Goal: Ask a question: Seek information or help from site administrators or community

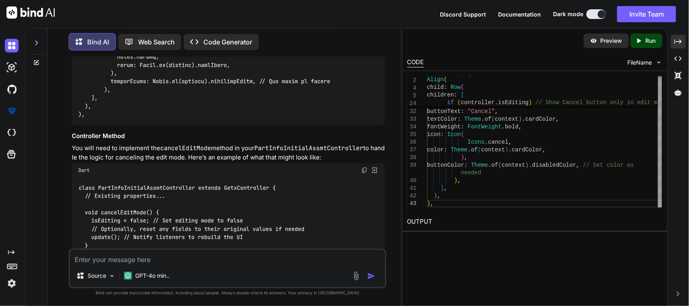
click at [142, 261] on textarea at bounding box center [227, 257] width 315 height 15
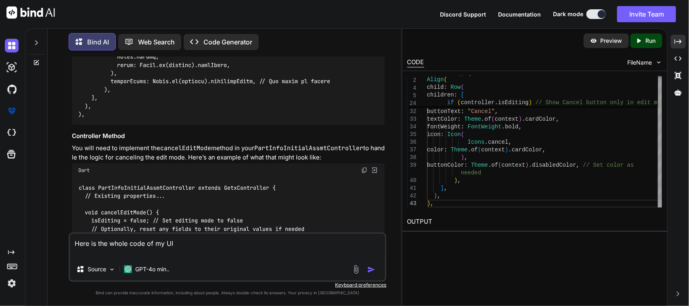
paste textarea "import 'package:sciton_scms/const/app_imports.dart'; import 'package:sciton_scm…"
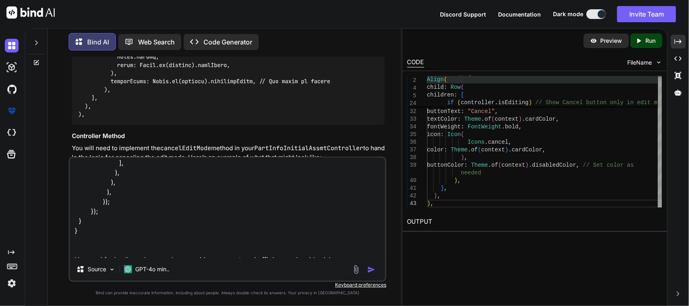
scroll to position [9067, 0]
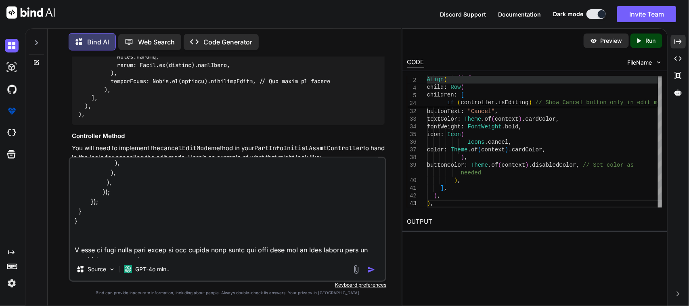
type textarea "Here is the whole code of my UI import 'package:sciton_scms/const/app_imports.d…"
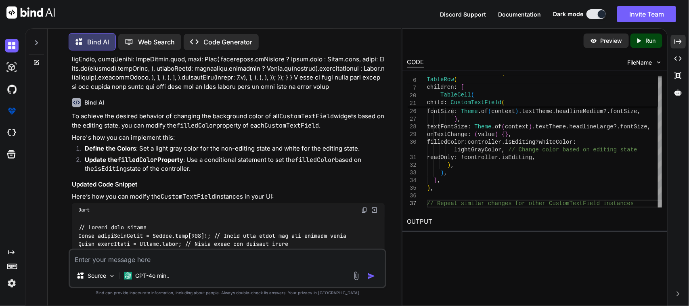
scroll to position [22867, 0]
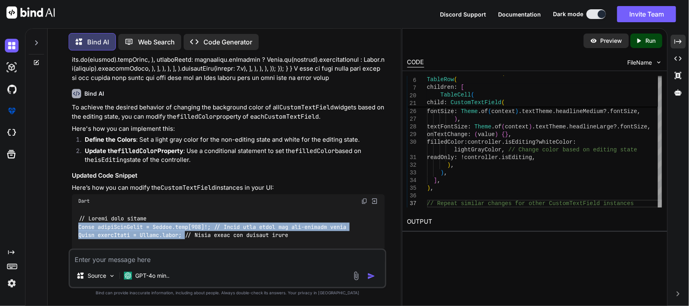
drag, startPoint x: 77, startPoint y: 156, endPoint x: 186, endPoint y: 162, distance: 109.5
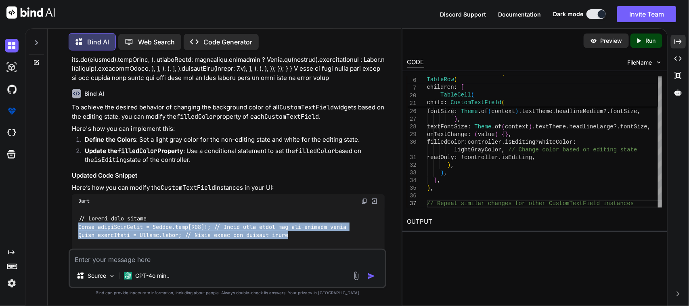
drag, startPoint x: 301, startPoint y: 163, endPoint x: 73, endPoint y: 155, distance: 228.8
copy code "Color lightGrayColor = Colors.grey[300]!; // Light gray color for non-editing s…"
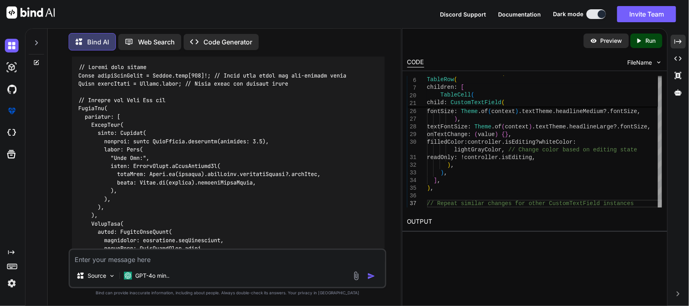
scroll to position [23069, 0]
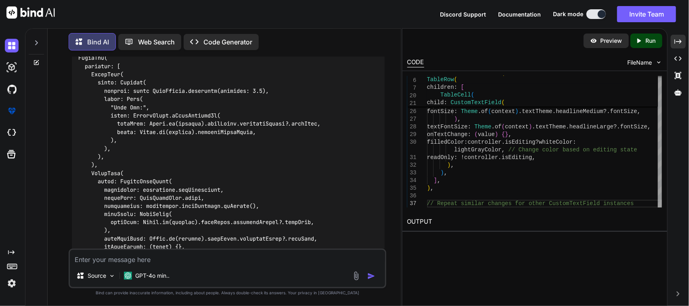
drag, startPoint x: 101, startPoint y: 186, endPoint x: 315, endPoint y: 186, distance: 213.8
click at [315, 186] on code at bounding box center [221, 168] width 287 height 313
copy code "filledColor: controller.isEditing ? whiteColor : lightGrayColor,"
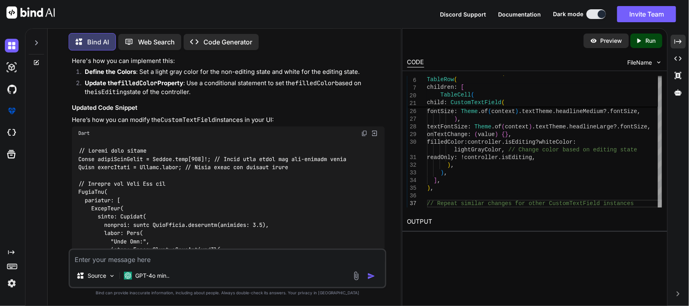
scroll to position [22918, 0]
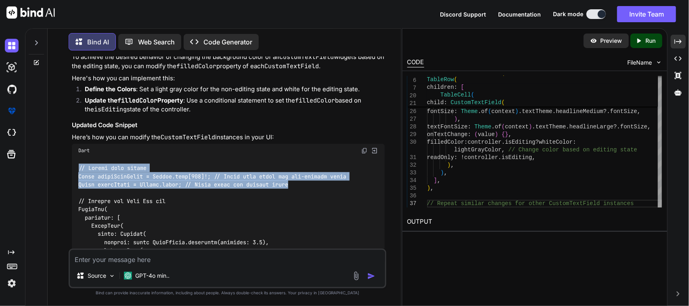
drag, startPoint x: 314, startPoint y: 114, endPoint x: 75, endPoint y: 99, distance: 238.9
copy code "// Define your colors Color lightGrayColor = Colors.grey[300]!; // Light gray c…"
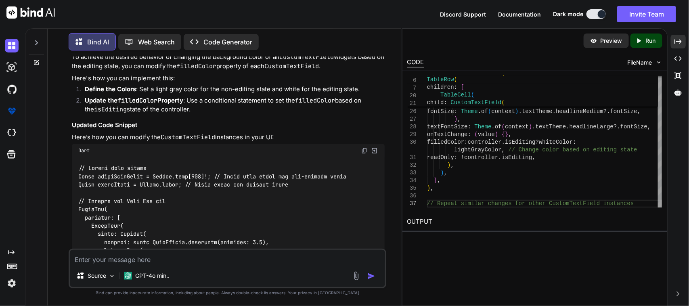
click at [142, 259] on textarea at bounding box center [227, 257] width 315 height 15
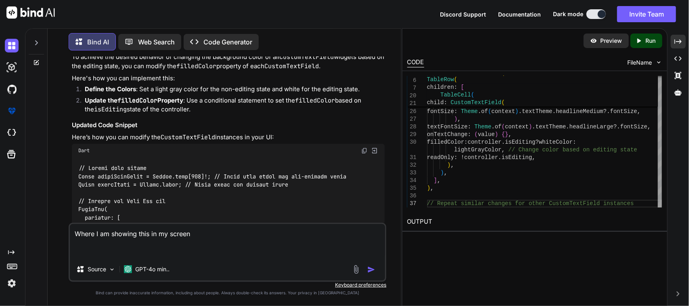
paste textarea "// Define your colors Color lightGrayColor = Colors.grey[300]!; // Light gray c…"
type textarea "Where I am showing this in my screen // Define your colors Color lightGrayColor…"
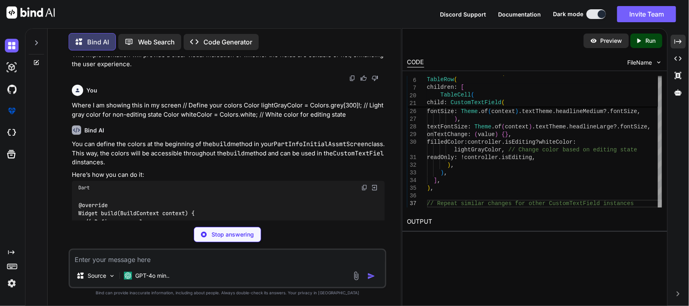
scroll to position [23777, 0]
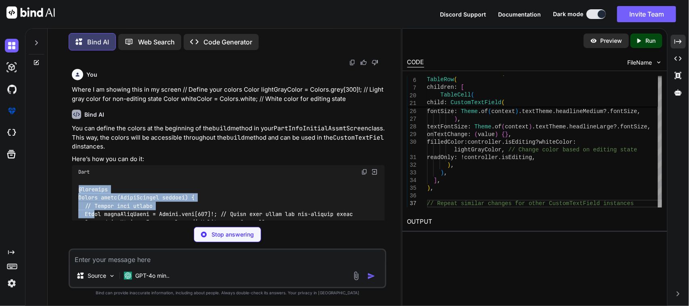
drag, startPoint x: 301, startPoint y: 154, endPoint x: 96, endPoint y: 146, distance: 205.5
click at [96, 179] on div at bounding box center [228, 296] width 313 height 235
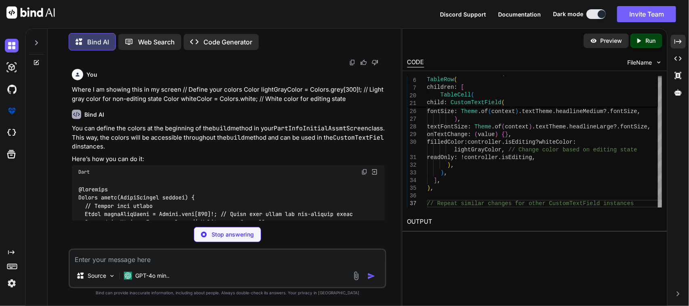
click at [101, 185] on code at bounding box center [215, 308] width 274 height 247
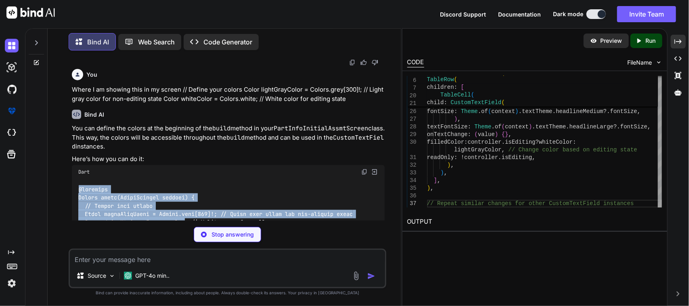
drag, startPoint x: 84, startPoint y: 144, endPoint x: 186, endPoint y: 153, distance: 103.3
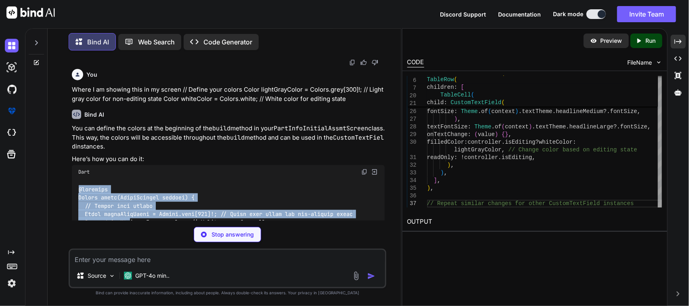
drag, startPoint x: 307, startPoint y: 150, endPoint x: 132, endPoint y: 153, distance: 175.5
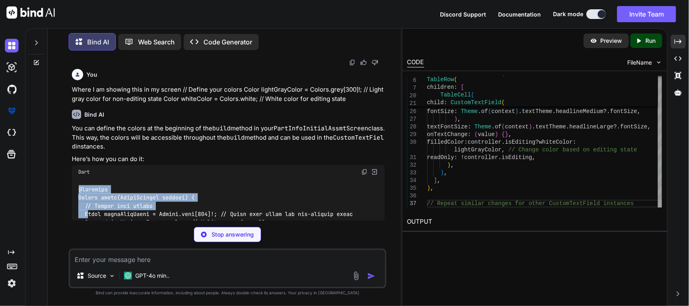
drag, startPoint x: 80, startPoint y: 143, endPoint x: 88, endPoint y: 144, distance: 7.7
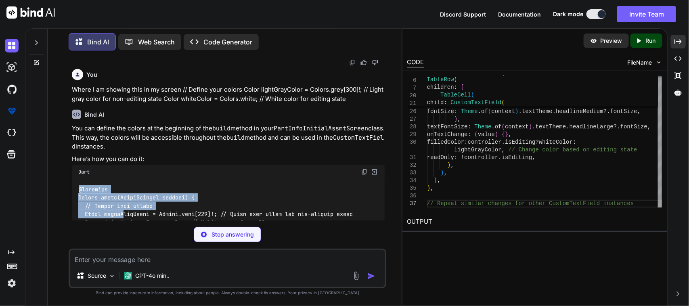
drag, startPoint x: 111, startPoint y: 145, endPoint x: 124, endPoint y: 147, distance: 13.5
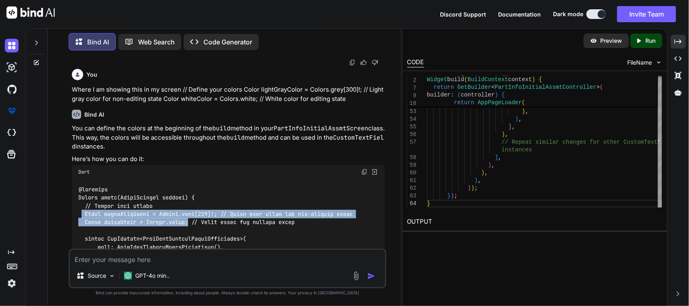
drag, startPoint x: 81, startPoint y: 145, endPoint x: 190, endPoint y: 152, distance: 109.6
copy code "Color lightGrayColor = Colors.grey[300]!; // Light gray color for non-editing s…"
